Goal: Information Seeking & Learning: Learn about a topic

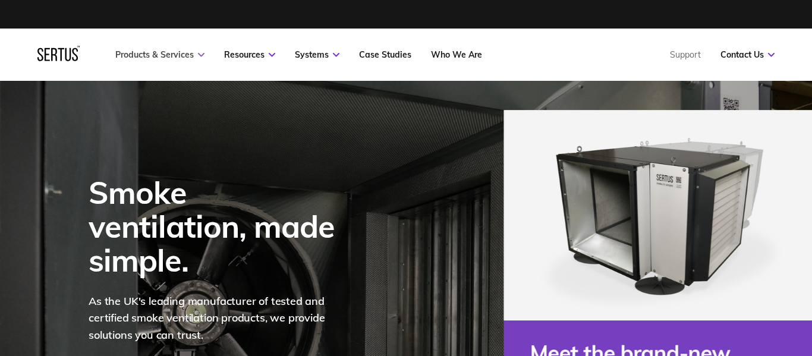
click at [165, 56] on link "Products & Services" at bounding box center [159, 54] width 89 height 11
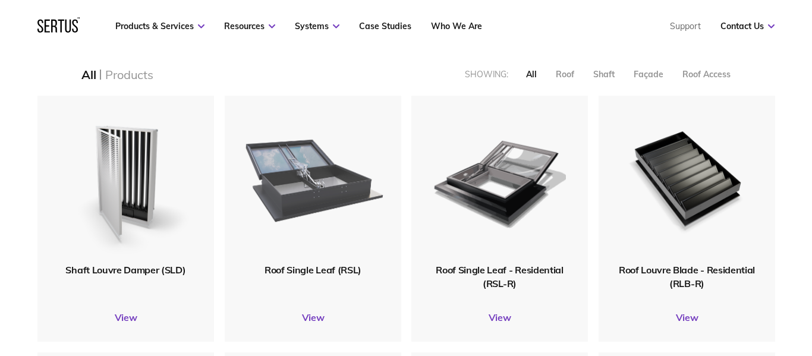
scroll to position [292, 0]
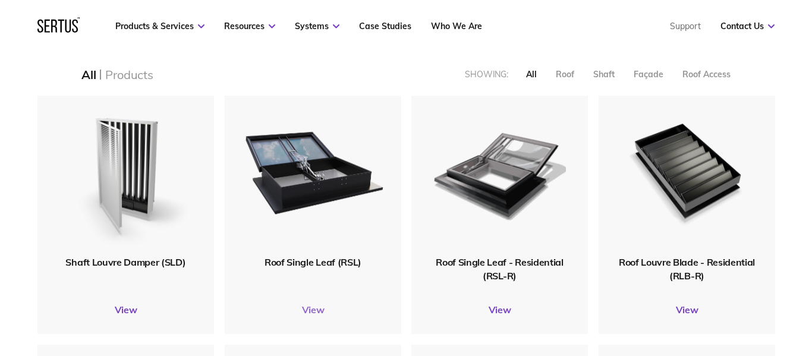
click at [318, 310] on link "View" at bounding box center [313, 310] width 176 height 12
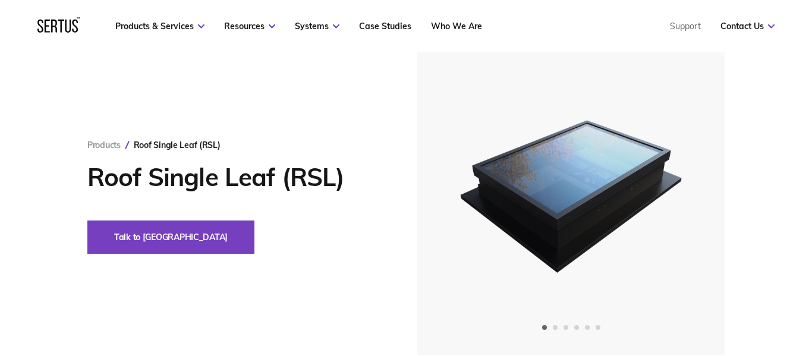
scroll to position [83, 0]
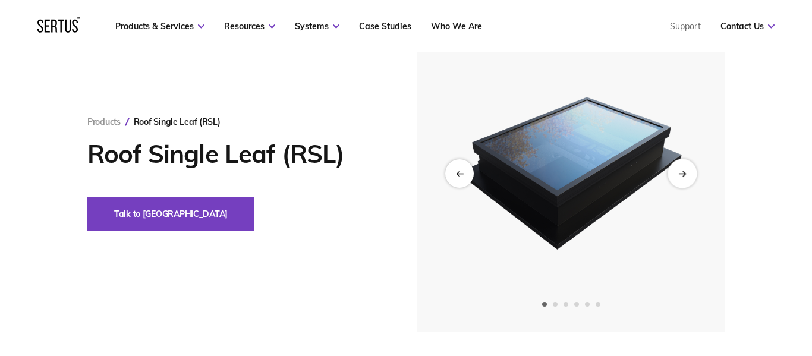
click at [683, 179] on div "Next slide" at bounding box center [681, 173] width 29 height 29
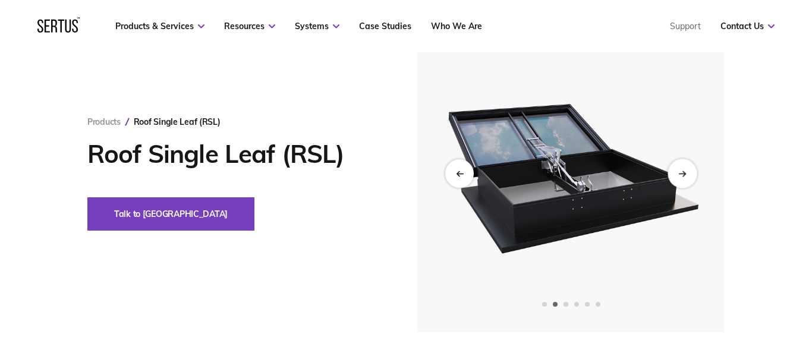
click at [683, 178] on div "Next slide" at bounding box center [681, 173] width 29 height 29
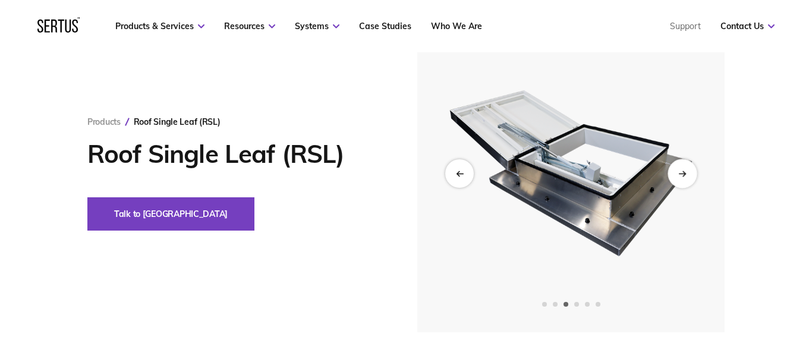
click at [683, 177] on div "Next slide" at bounding box center [681, 173] width 29 height 29
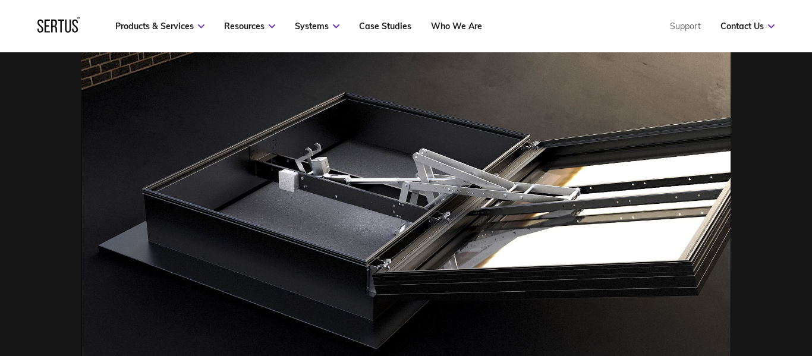
scroll to position [490, 0]
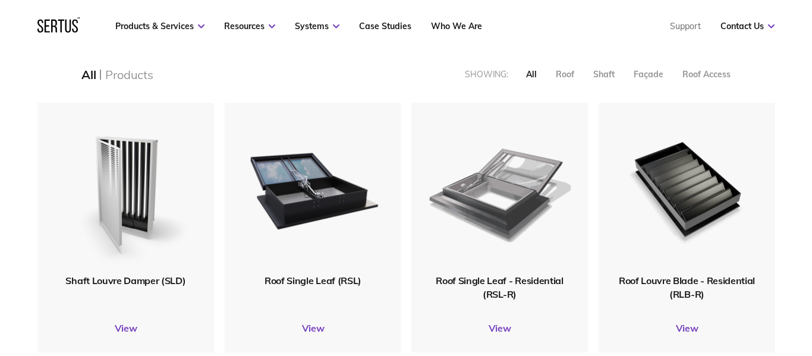
scroll to position [273, 0]
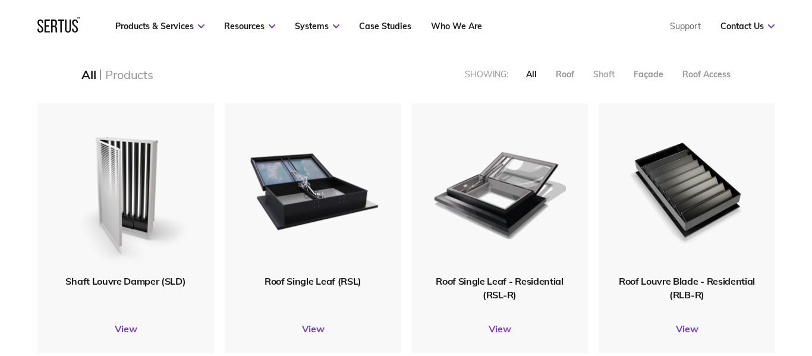
click at [600, 73] on div "Shaft" at bounding box center [603, 74] width 21 height 11
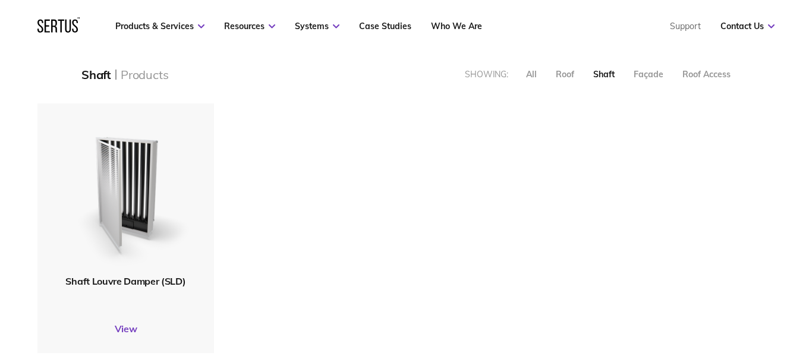
scroll to position [250, 737]
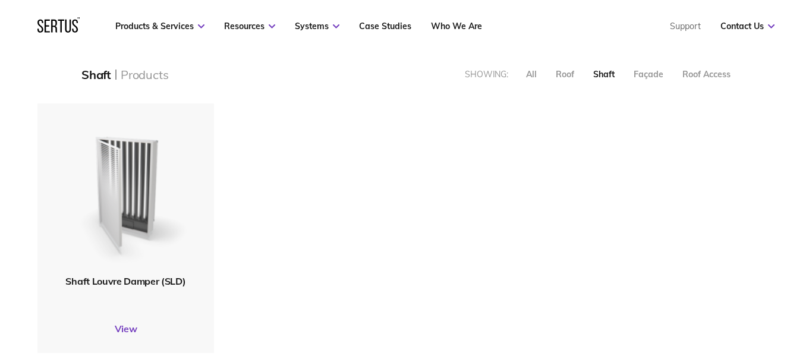
click at [115, 201] on img at bounding box center [125, 189] width 133 height 163
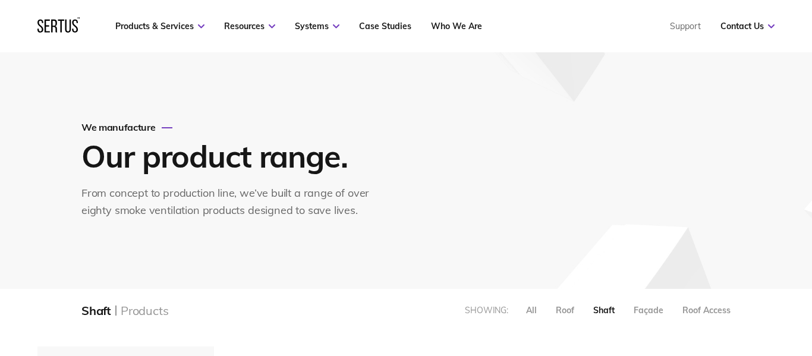
scroll to position [45, 0]
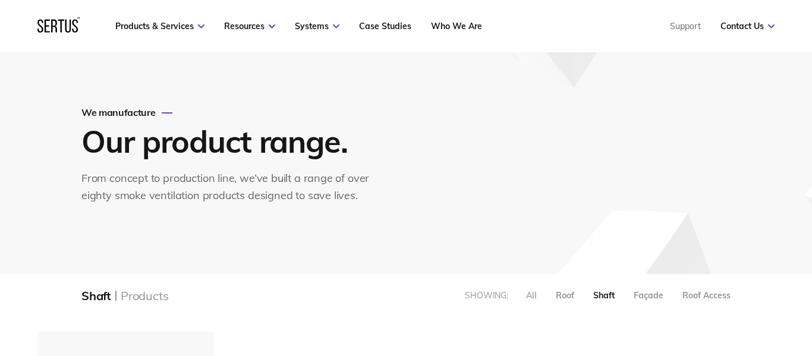
click at [532, 293] on div "All" at bounding box center [531, 295] width 11 height 11
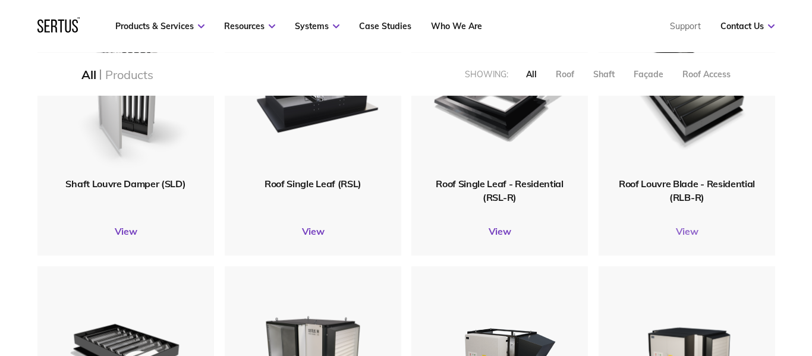
scroll to position [371, 0]
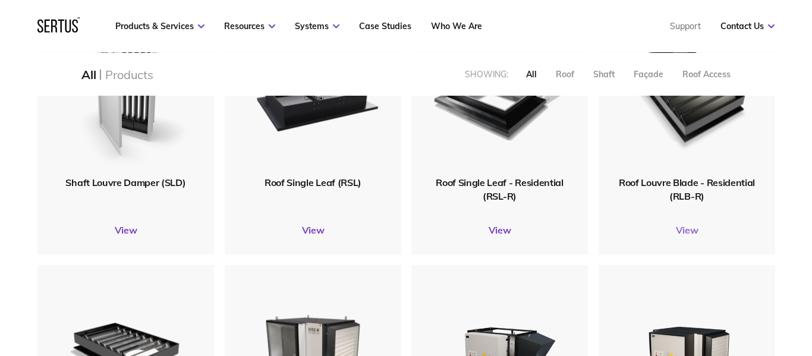
click at [684, 229] on link "View" at bounding box center [686, 230] width 176 height 12
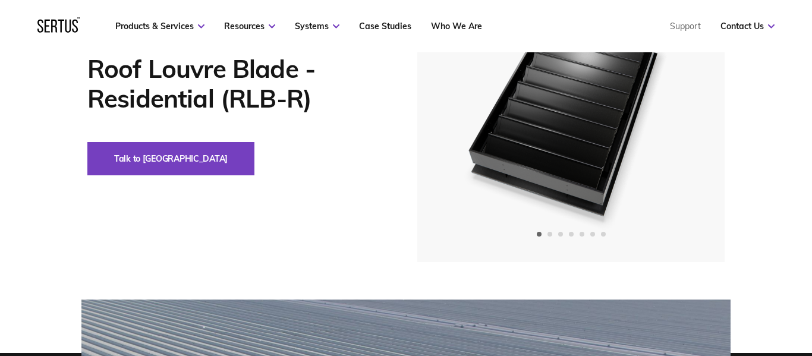
scroll to position [99, 0]
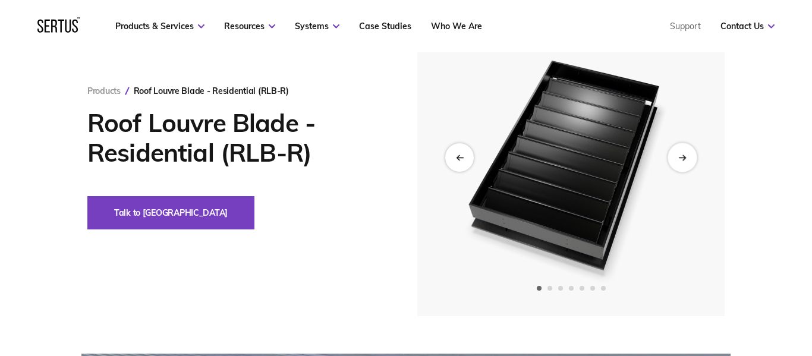
click at [679, 156] on icon "Next slide" at bounding box center [682, 157] width 8 height 7
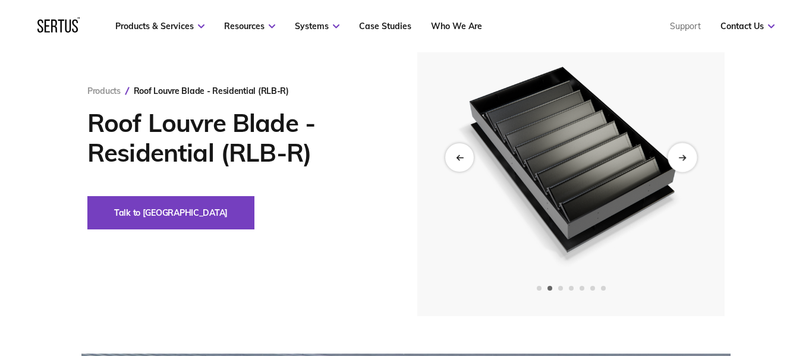
click at [687, 155] on div "Next slide" at bounding box center [681, 157] width 29 height 29
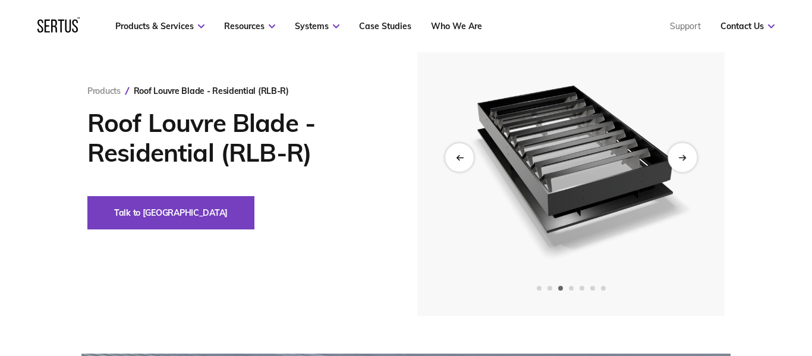
click at [687, 155] on div "Next slide" at bounding box center [681, 157] width 29 height 29
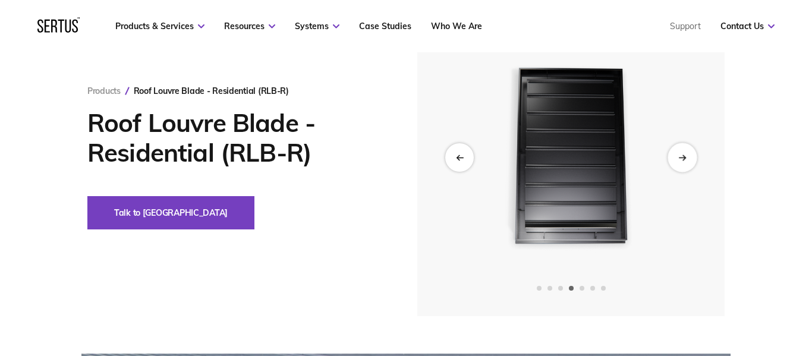
click at [687, 155] on div "Next slide" at bounding box center [681, 157] width 29 height 29
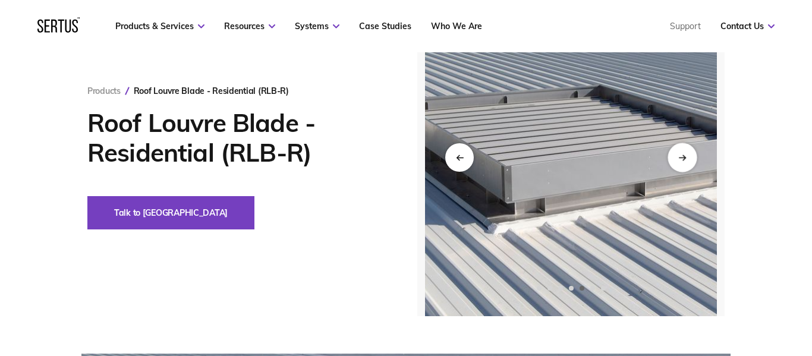
click at [687, 155] on div "Next slide" at bounding box center [681, 157] width 29 height 29
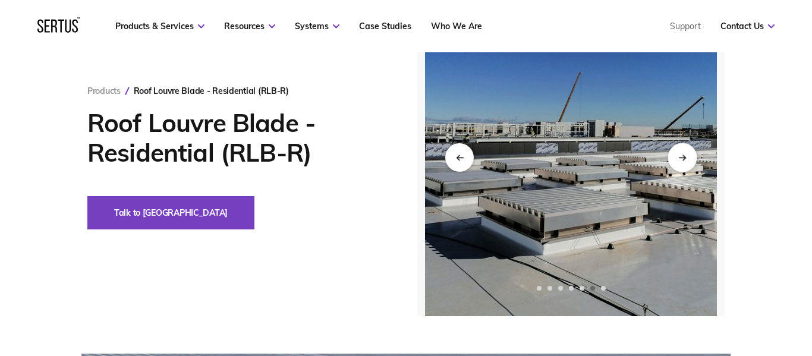
click at [687, 155] on div "Next slide" at bounding box center [681, 157] width 29 height 29
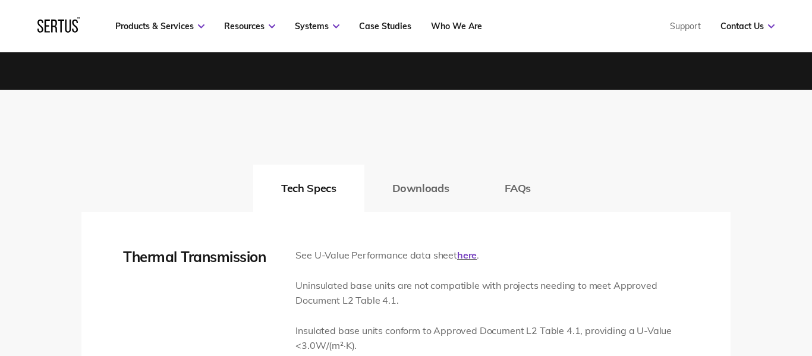
scroll to position [1813, 0]
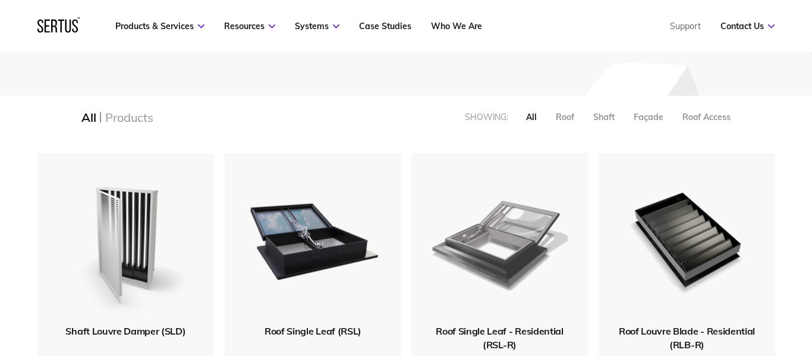
scroll to position [228, 0]
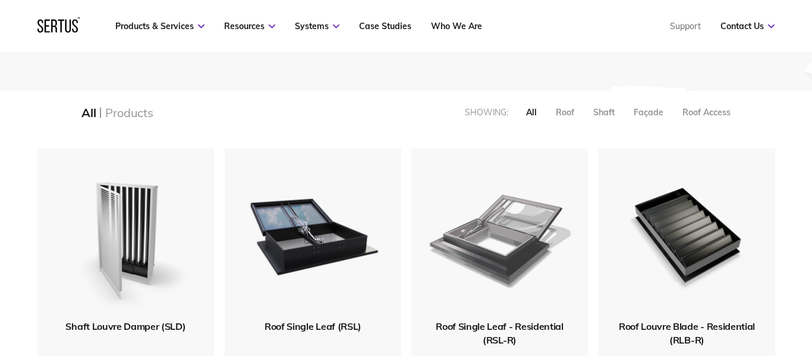
click at [521, 237] on img at bounding box center [498, 234] width 141 height 174
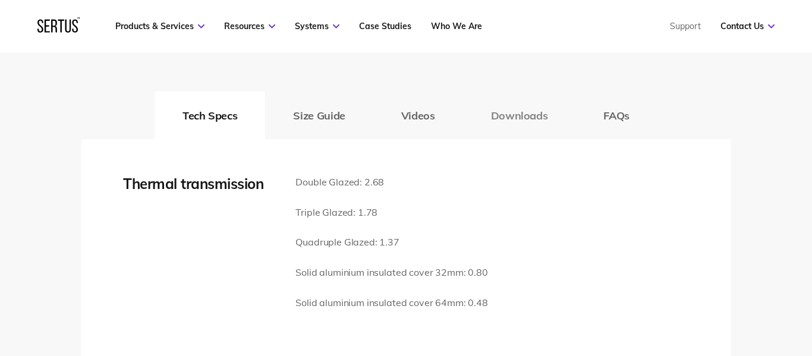
scroll to position [1706, 0]
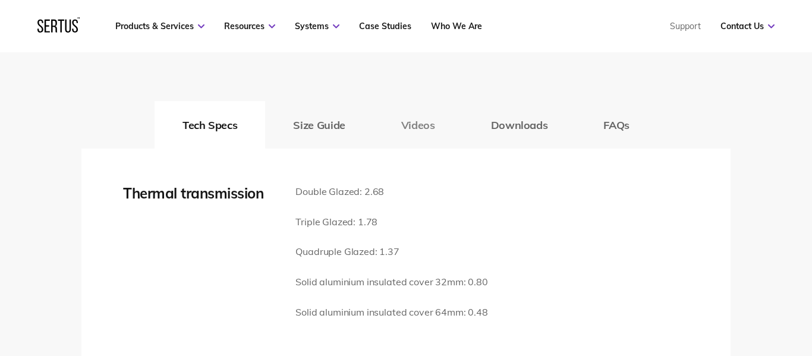
click at [415, 124] on button "Videos" at bounding box center [418, 125] width 90 height 48
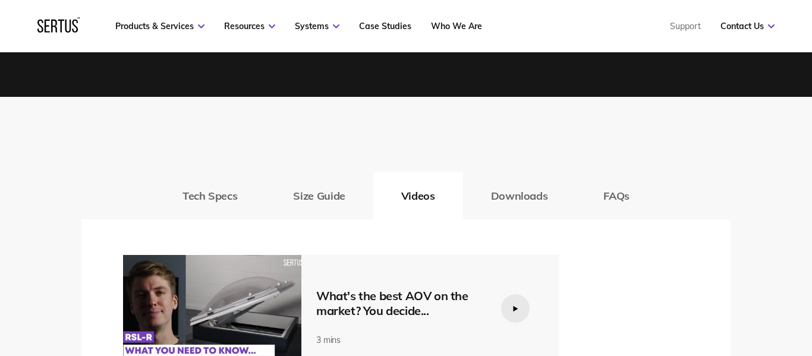
scroll to position [1624, 0]
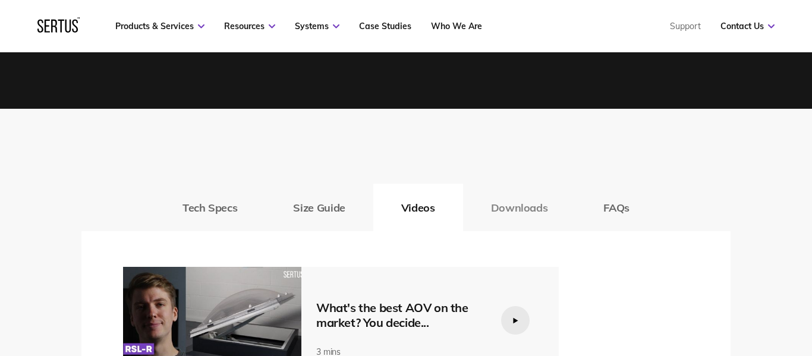
click at [513, 203] on button "Downloads" at bounding box center [519, 208] width 113 height 48
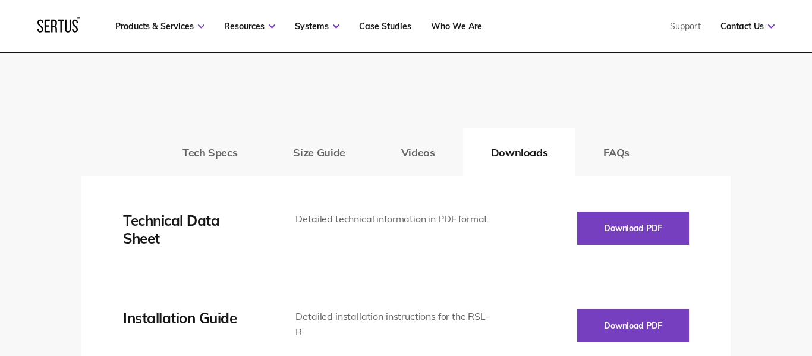
scroll to position [1673, 0]
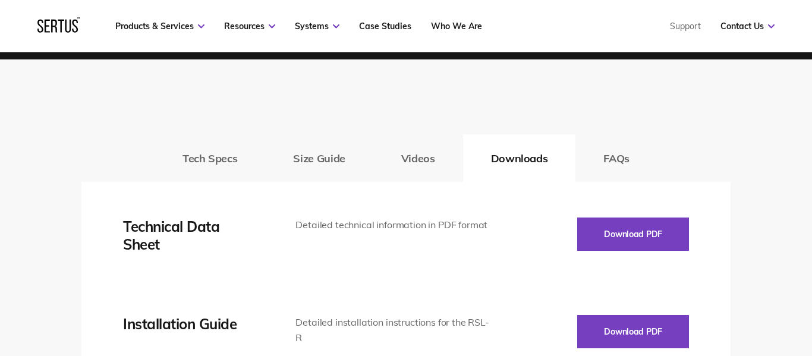
click at [220, 166] on button "Tech Specs" at bounding box center [210, 158] width 111 height 48
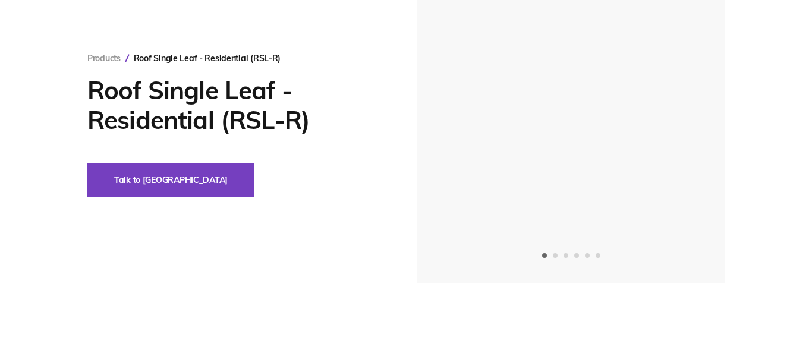
scroll to position [0, 0]
